Goal: Information Seeking & Learning: Check status

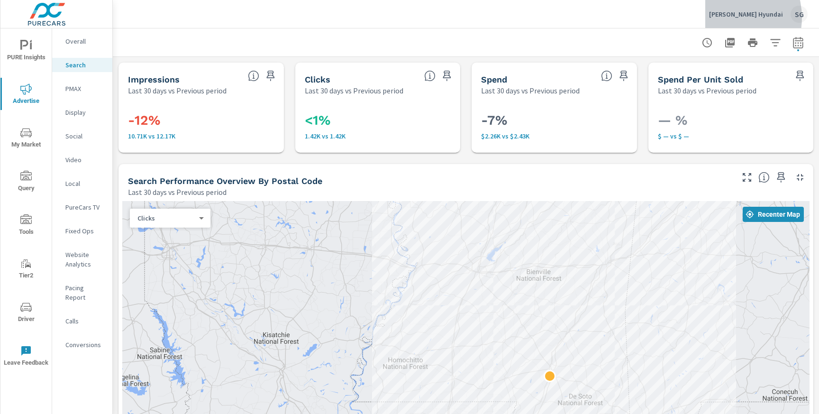
click at [735, 18] on p "[PERSON_NAME] Hyundai" at bounding box center [746, 14] width 74 height 9
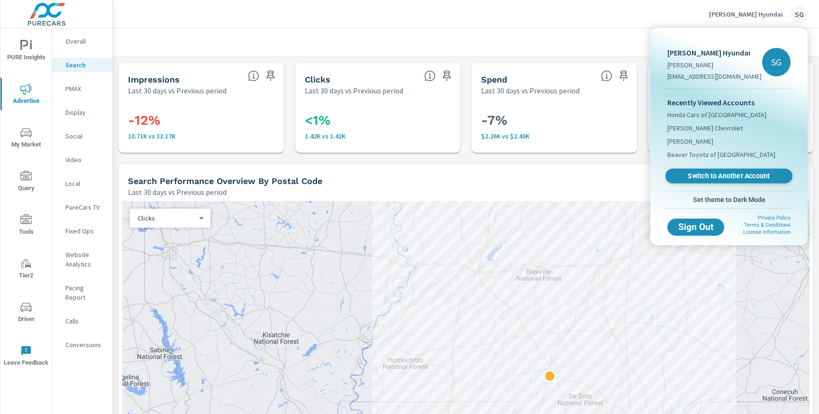
click at [705, 174] on span "Switch to Another Account" at bounding box center [728, 175] width 116 height 9
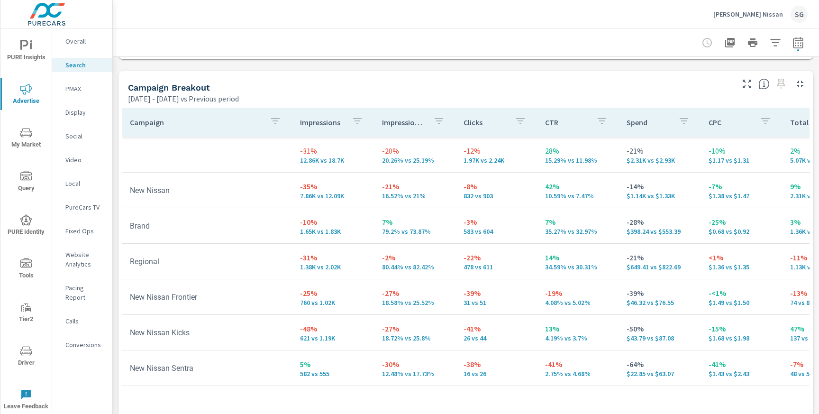
scroll to position [905, 0]
click at [801, 41] on icon "button" at bounding box center [797, 42] width 11 height 11
select select "Previous period"
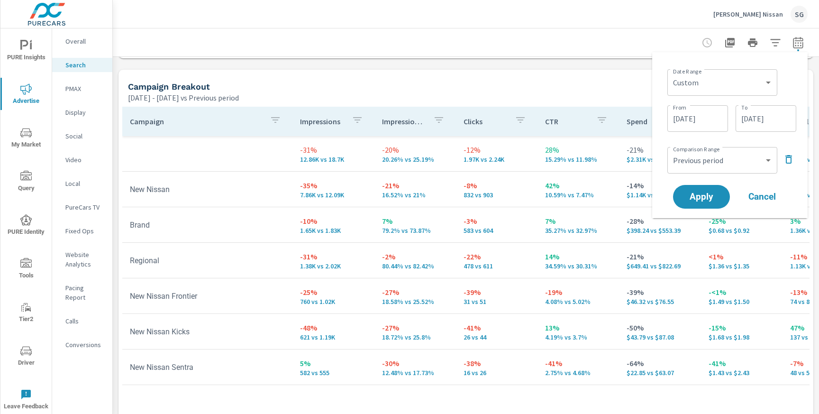
click at [712, 113] on input "09/08/2025" at bounding box center [697, 118] width 53 height 19
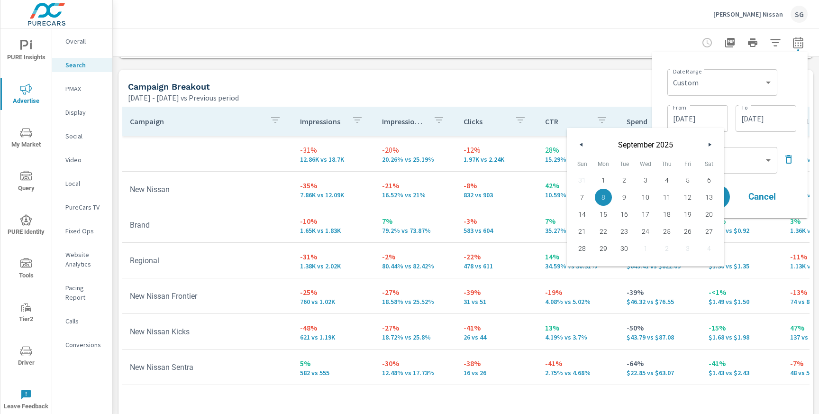
click at [714, 98] on div "Date Range Custom Yesterday Last week Last 7 days Last 14 days Last 30 days Las…" at bounding box center [731, 99] width 129 height 68
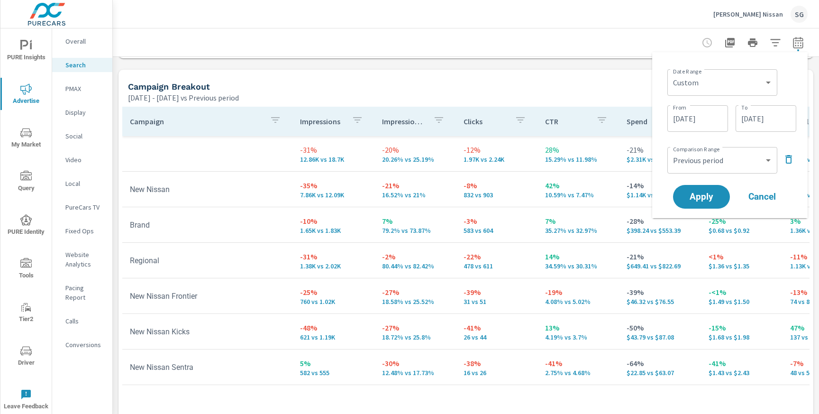
click at [714, 94] on div "Custom Yesterday Last week Last 7 days Last 14 days Last 30 days Last 45 days L…" at bounding box center [722, 82] width 110 height 27
click at [718, 85] on select "Custom Yesterday Last week Last 7 days Last 14 days Last 30 days Last 45 days L…" at bounding box center [722, 82] width 102 height 19
click at [671, 73] on select "Custom Yesterday Last week Last 7 days Last 14 days Last 30 days Last 45 days L…" at bounding box center [722, 82] width 102 height 19
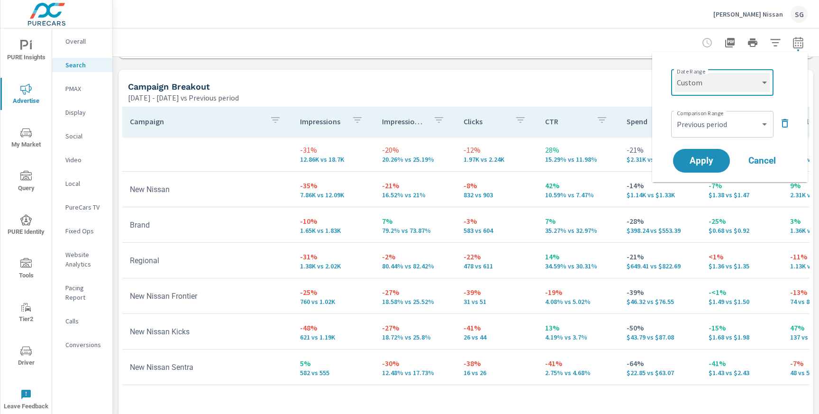
select select "Last 30 days"
click at [703, 161] on span "Apply" at bounding box center [701, 160] width 39 height 9
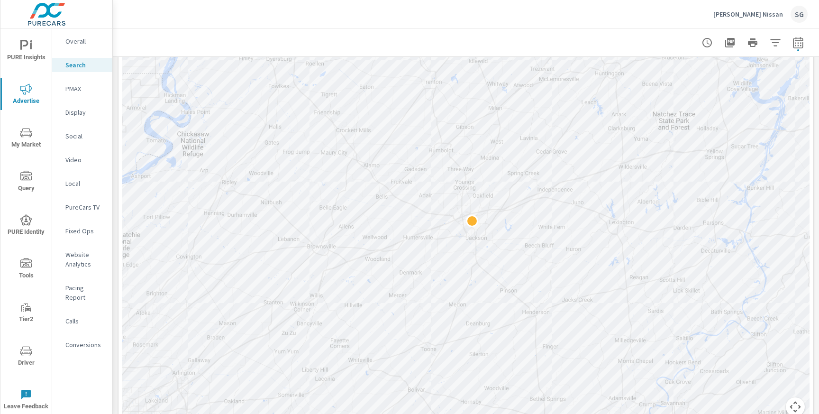
scroll to position [195, 0]
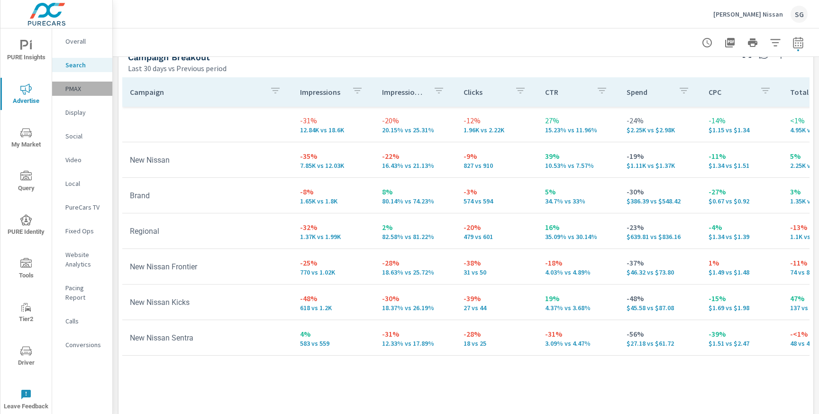
click at [74, 90] on p "PMAX" at bounding box center [84, 88] width 39 height 9
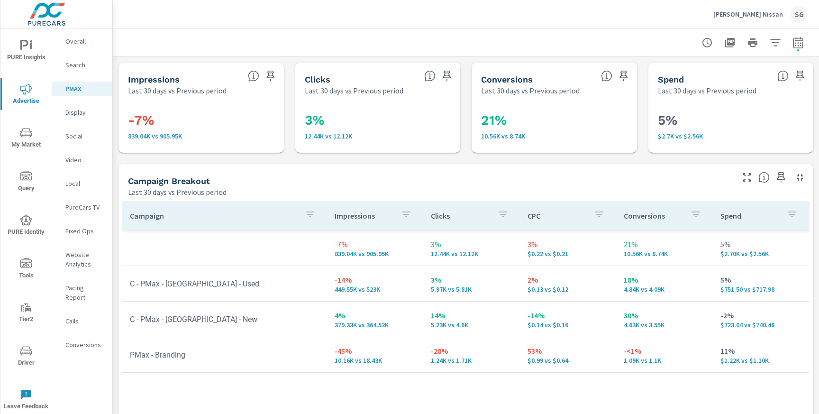
click at [75, 316] on p "Calls" at bounding box center [84, 320] width 39 height 9
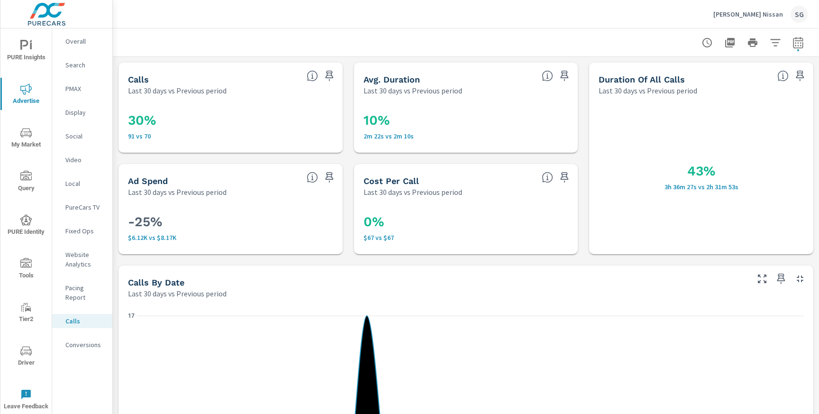
click at [79, 340] on p "Conversions" at bounding box center [84, 344] width 39 height 9
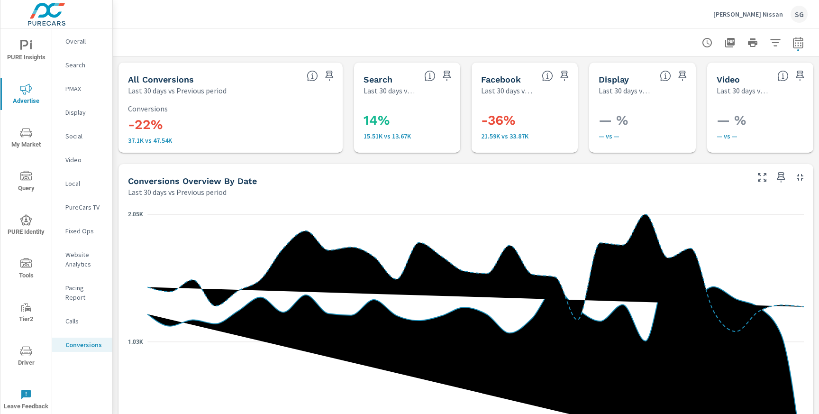
scroll to position [320, 0]
click at [72, 63] on p "Search" at bounding box center [84, 64] width 39 height 9
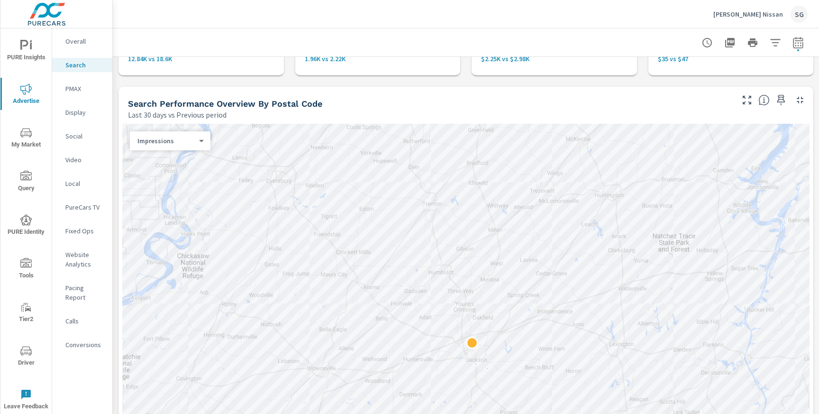
scroll to position [123, 0]
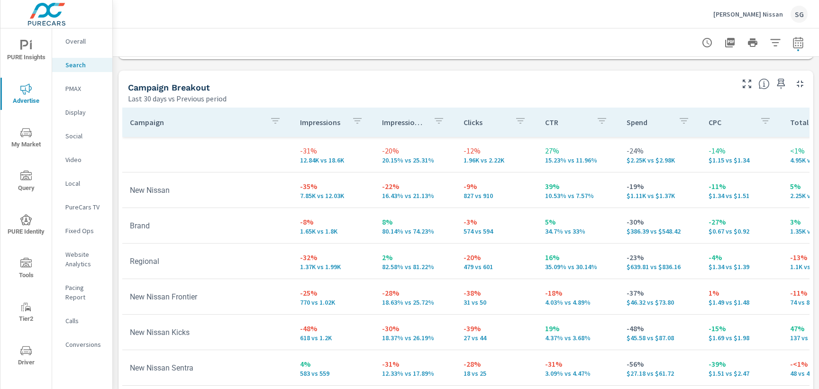
click at [26, 267] on icon "nav menu" at bounding box center [25, 263] width 11 height 11
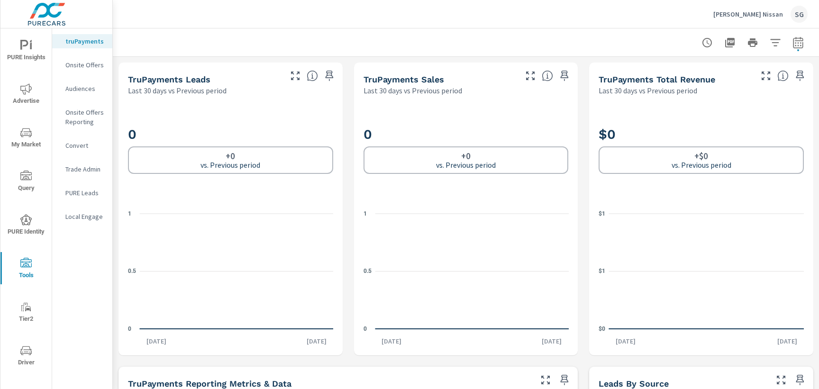
click at [79, 72] on div "Onsite Offers" at bounding box center [82, 65] width 60 height 14
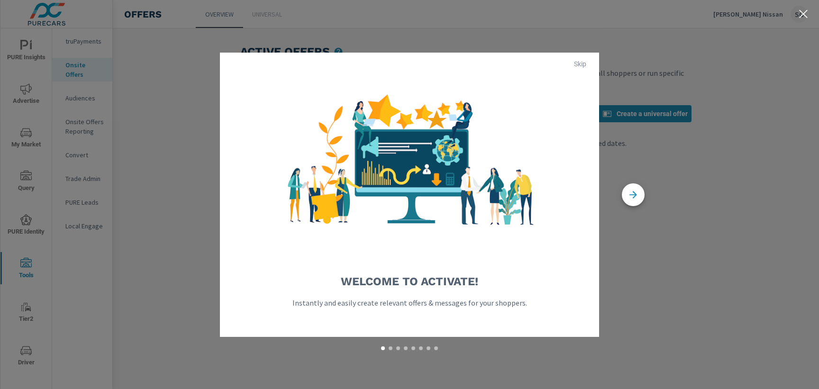
click at [578, 64] on span "Skip" at bounding box center [579, 64] width 23 height 9
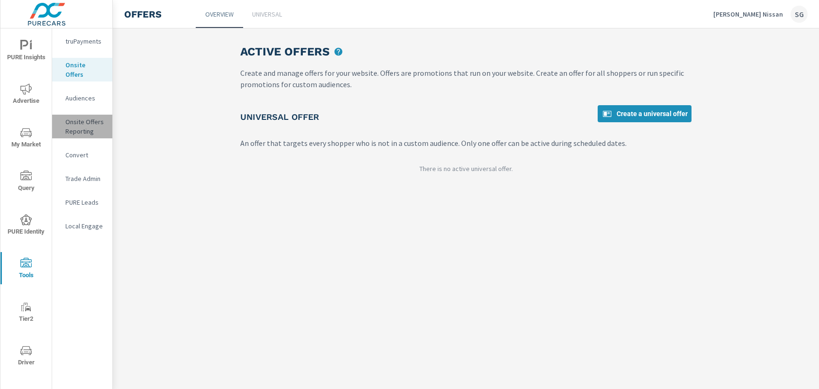
click at [82, 117] on p "Onsite Offers Reporting" at bounding box center [84, 126] width 39 height 19
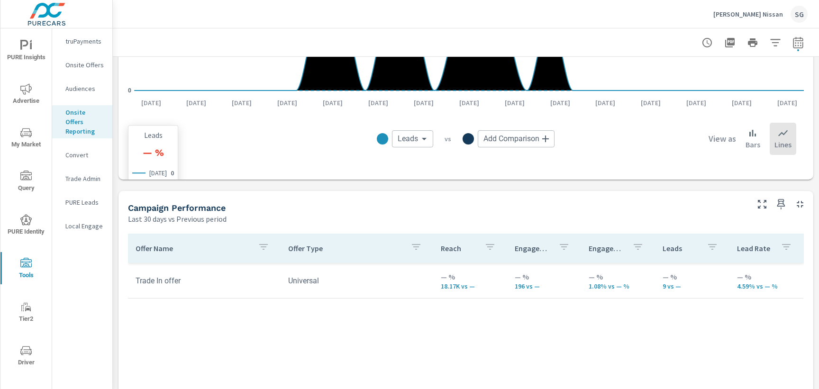
scroll to position [488, 0]
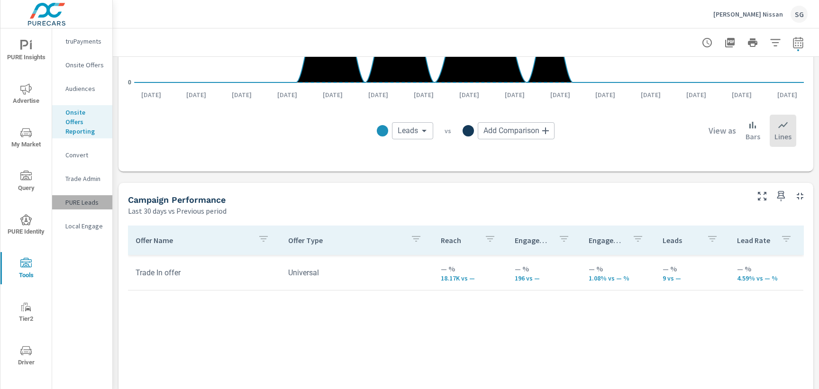
click at [80, 198] on p "PURE Leads" at bounding box center [84, 202] width 39 height 9
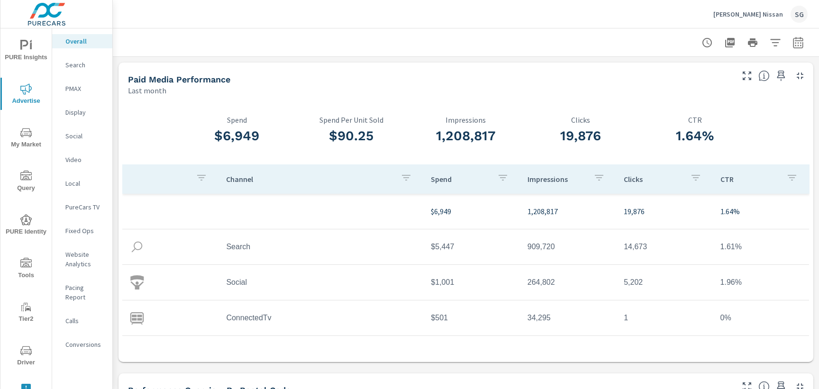
click at [74, 316] on p "Calls" at bounding box center [84, 320] width 39 height 9
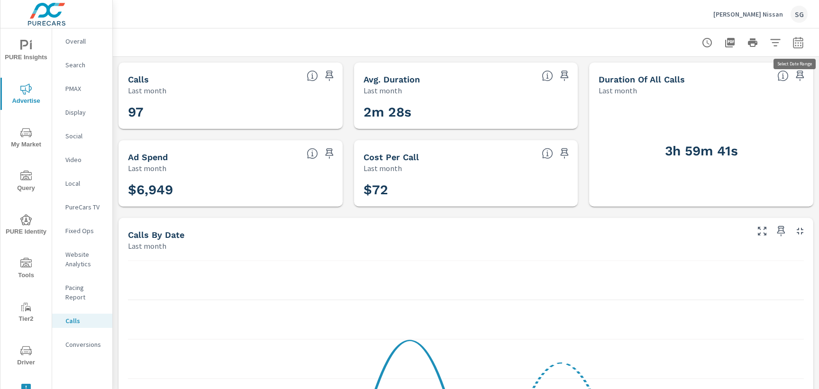
click at [798, 47] on icon "button" at bounding box center [797, 42] width 11 height 11
select select "Last month"
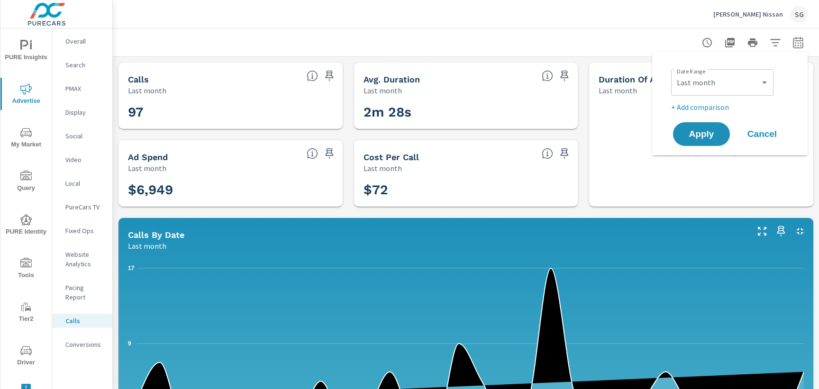
click at [717, 93] on div "Custom Yesterday Last week Last 7 days Last 14 days Last 30 days Last 45 days L…" at bounding box center [722, 82] width 102 height 27
click at [710, 107] on p "+ Add comparison" at bounding box center [731, 106] width 121 height 11
select select "Previous period"
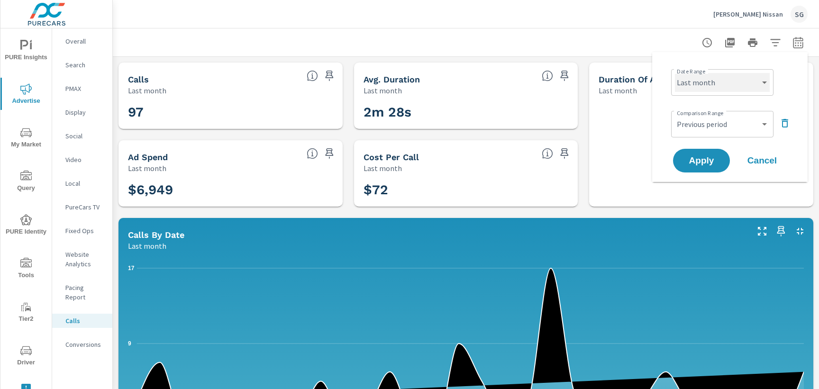
click at [713, 81] on select "Custom Yesterday Last week Last 7 days Last 14 days Last 30 days Last 45 days L…" at bounding box center [722, 82] width 95 height 19
click at [675, 73] on select "Custom Yesterday Last week Last 7 days Last 14 days Last 30 days Last 45 days L…" at bounding box center [722, 82] width 95 height 19
select select "Last 30 days"
click at [713, 171] on button "Apply" at bounding box center [701, 160] width 59 height 25
